Goal: Check status: Check status

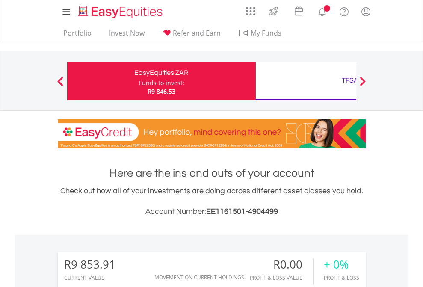
scroll to position [82, 134]
click at [139, 81] on div "Funds to invest:" at bounding box center [161, 83] width 45 height 9
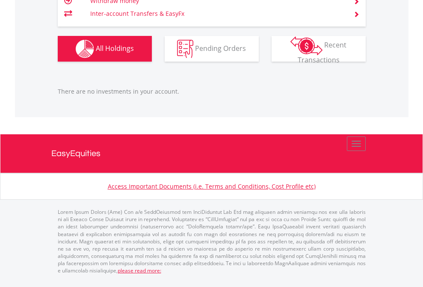
scroll to position [82, 134]
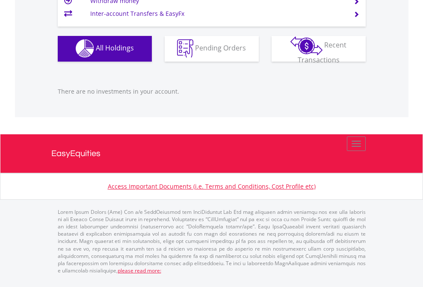
scroll to position [82, 134]
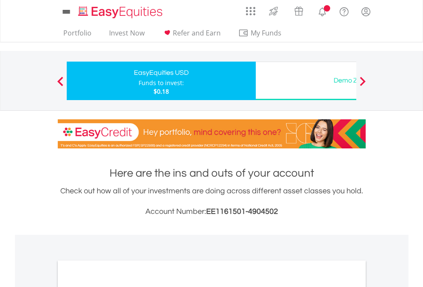
scroll to position [514, 0]
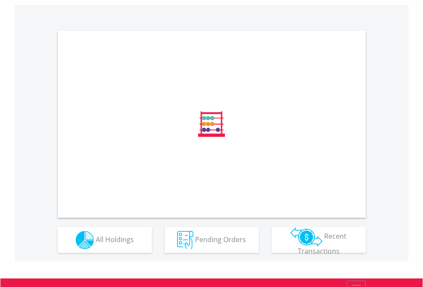
click at [96, 244] on span "All Holdings" at bounding box center [115, 238] width 38 height 9
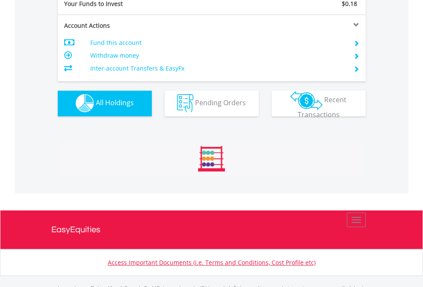
scroll to position [847, 0]
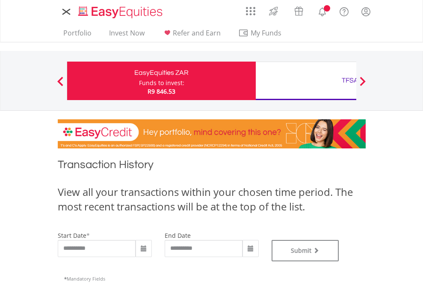
type input "**********"
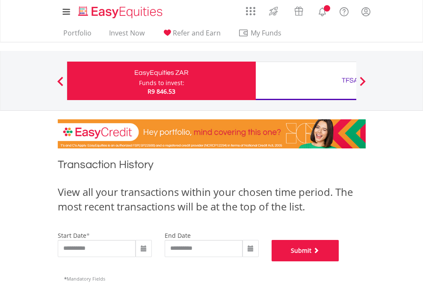
click at [339, 261] on button "Submit" at bounding box center [306, 250] width 68 height 21
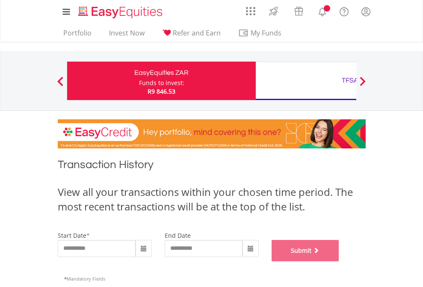
scroll to position [347, 0]
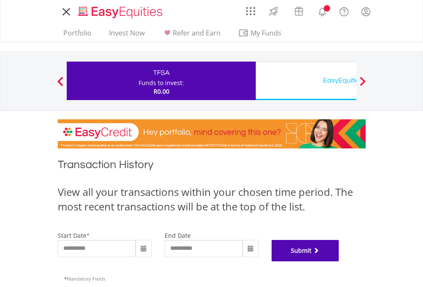
click at [339, 261] on button "Submit" at bounding box center [306, 250] width 68 height 21
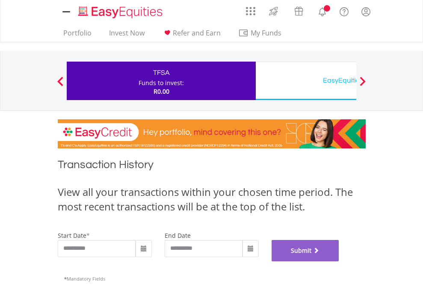
scroll to position [347, 0]
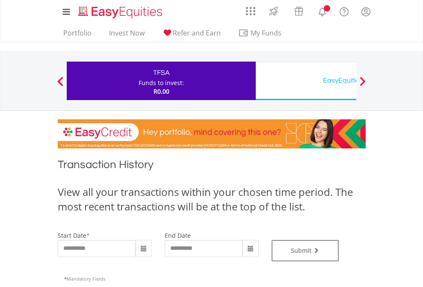
click at [306, 81] on div "EasyEquities USD" at bounding box center [350, 80] width 178 height 12
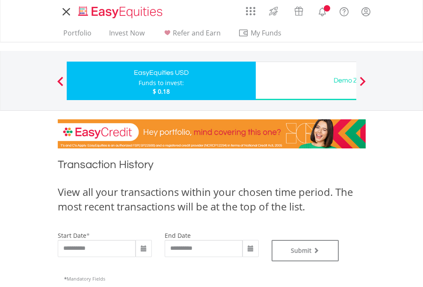
type input "**********"
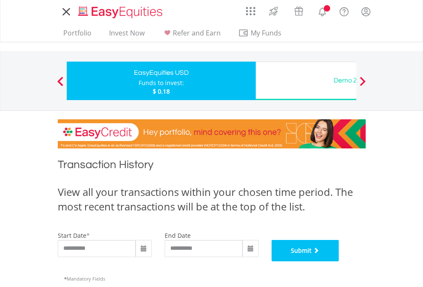
click at [339, 261] on button "Submit" at bounding box center [306, 250] width 68 height 21
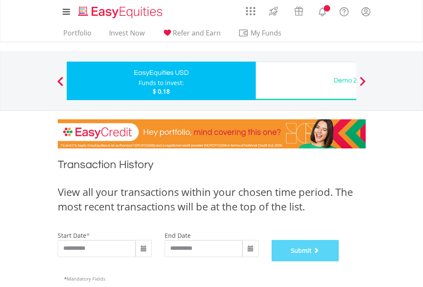
scroll to position [347, 0]
